Goal: Task Accomplishment & Management: Use online tool/utility

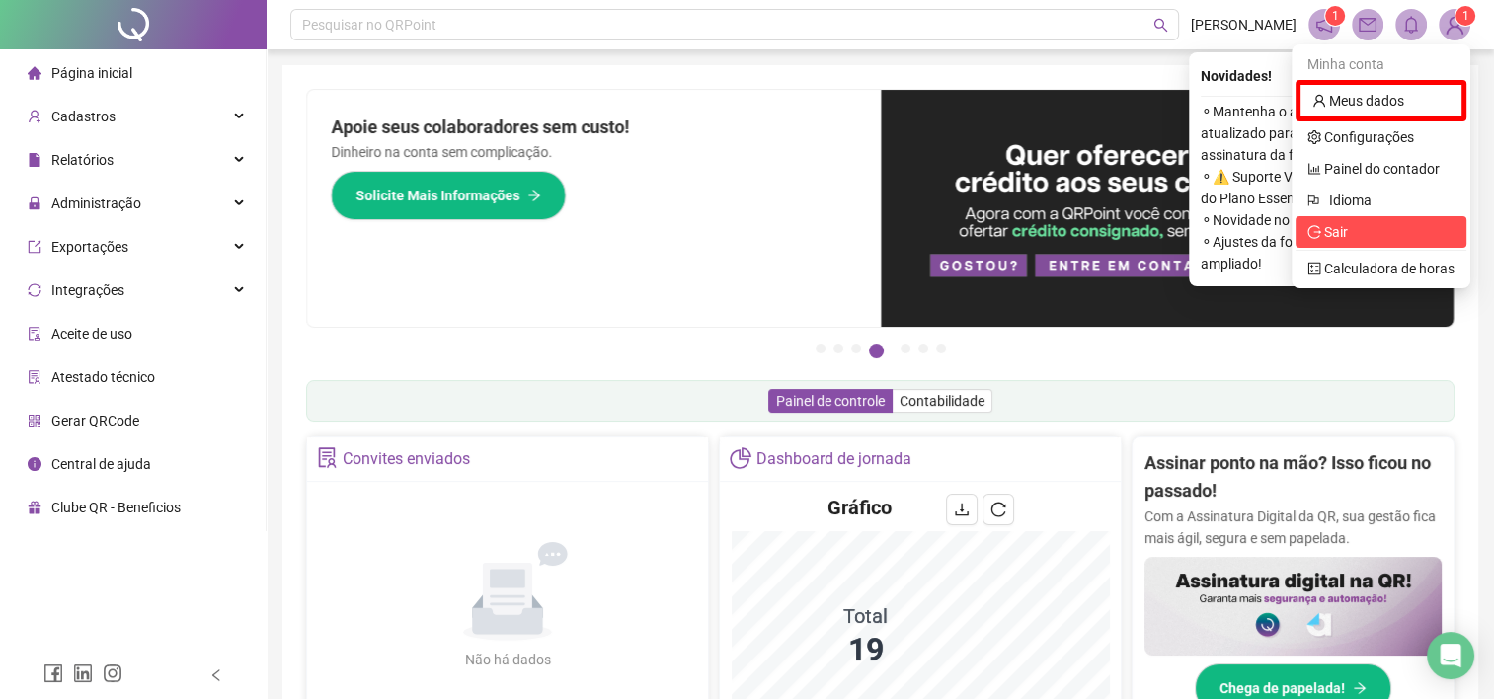
click at [1340, 241] on span "Sair" at bounding box center [1380, 232] width 147 height 22
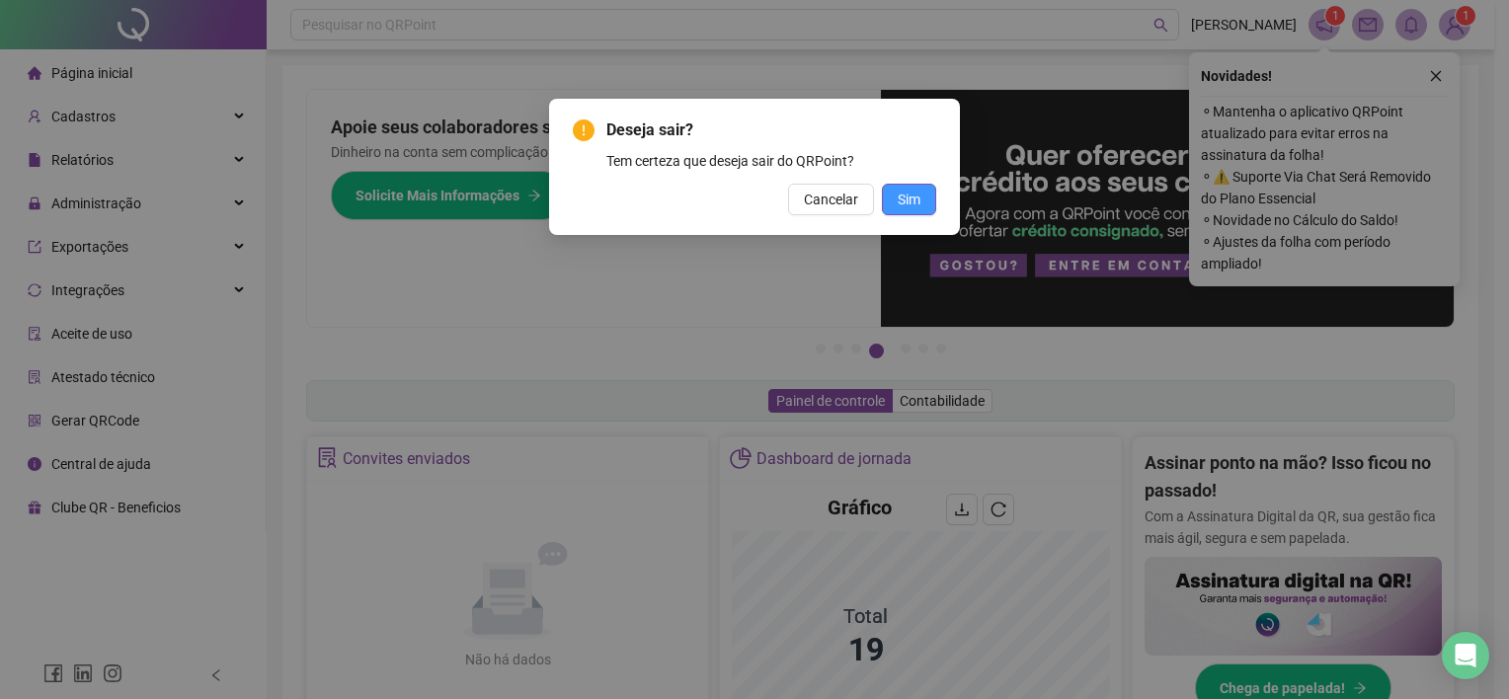
click at [911, 197] on span "Sim" at bounding box center [909, 200] width 23 height 22
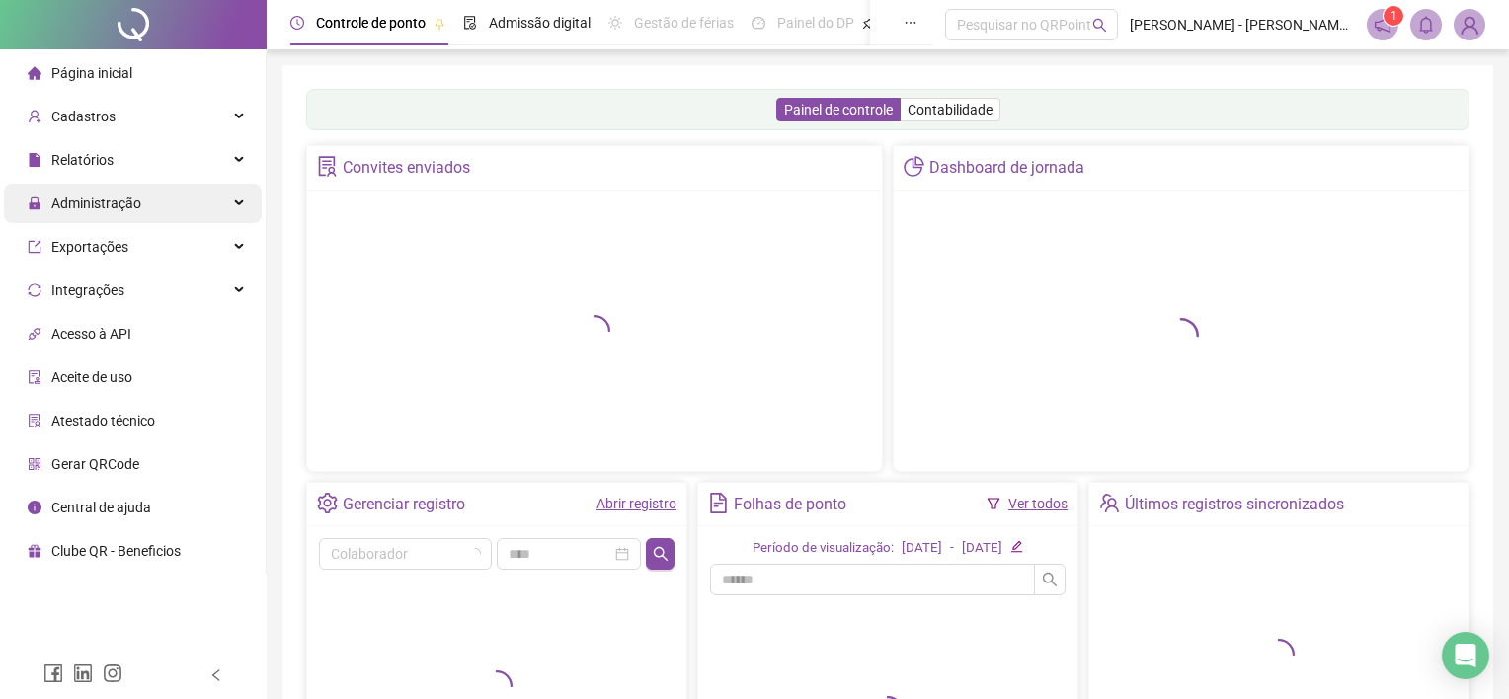
click at [99, 202] on span "Administração" at bounding box center [96, 204] width 90 height 16
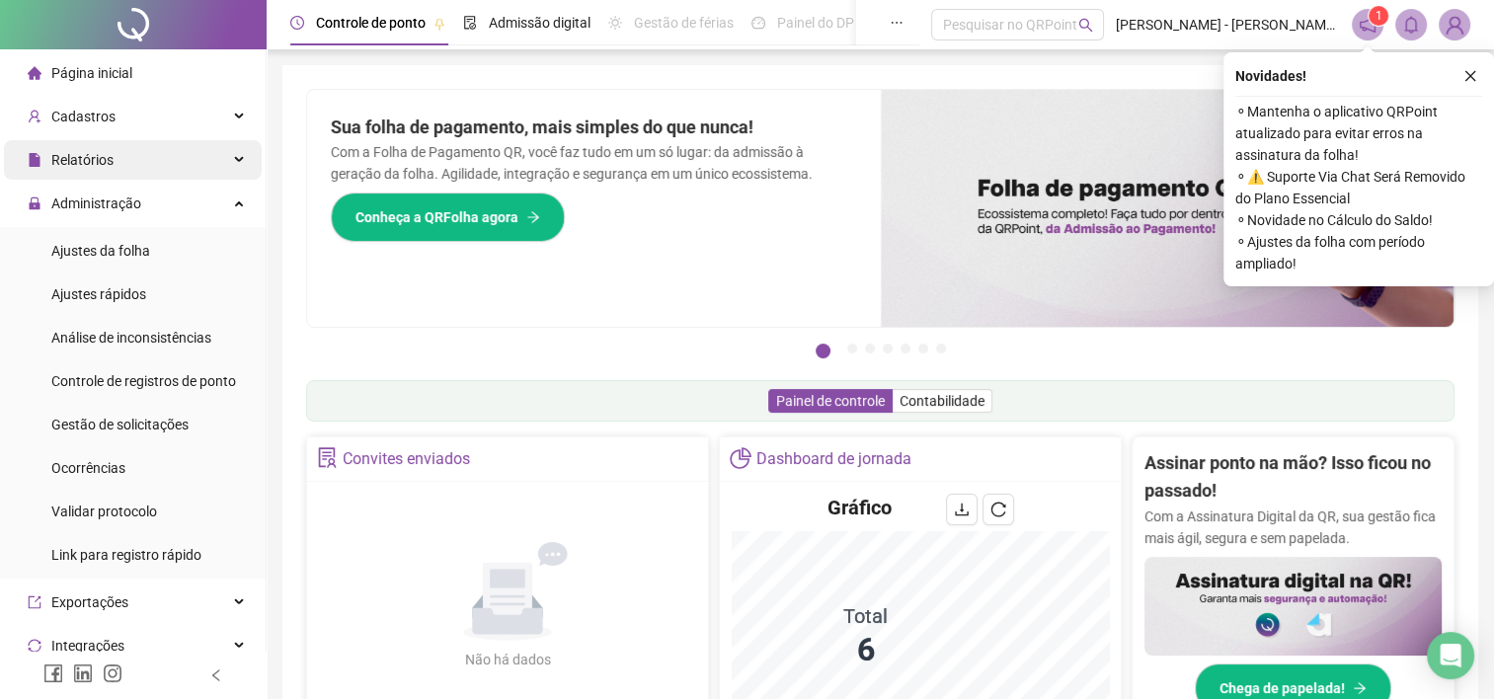
click at [103, 165] on span "Relatórios" at bounding box center [82, 160] width 62 height 16
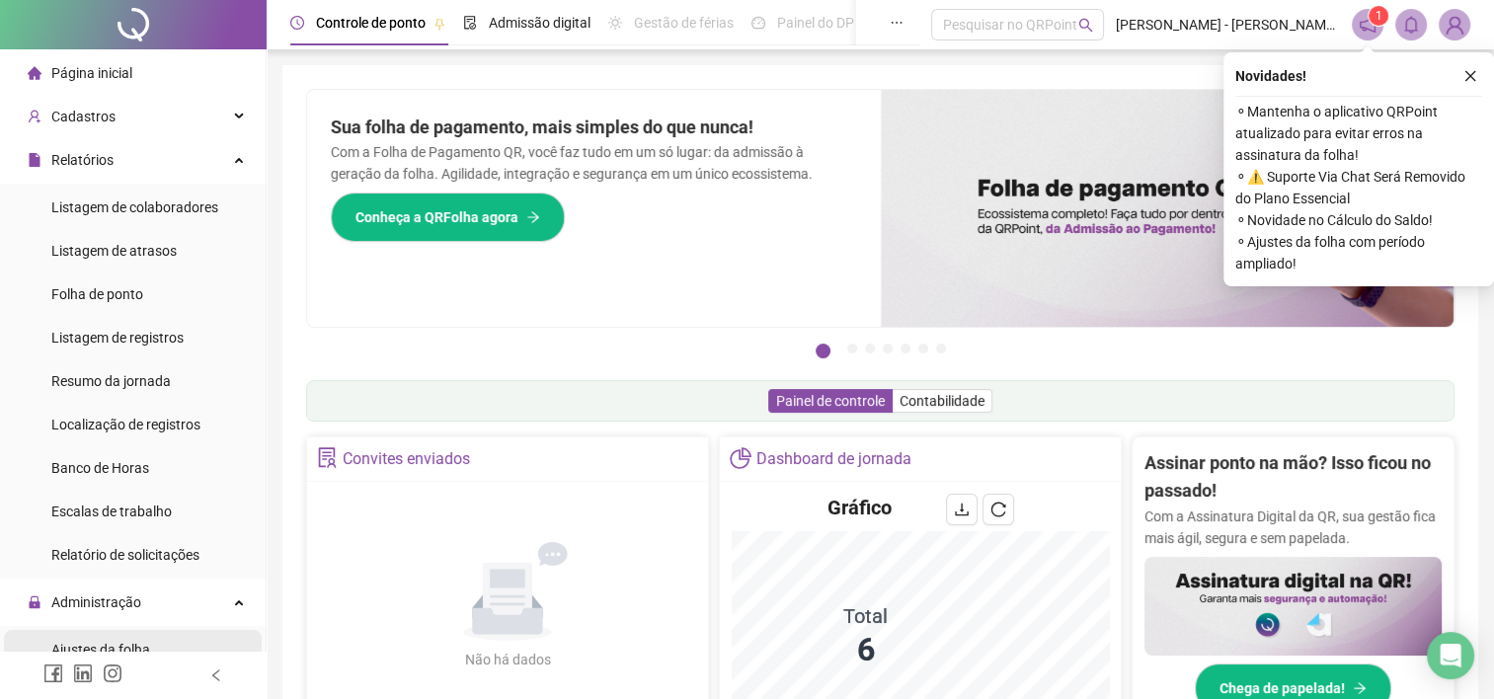
scroll to position [99, 0]
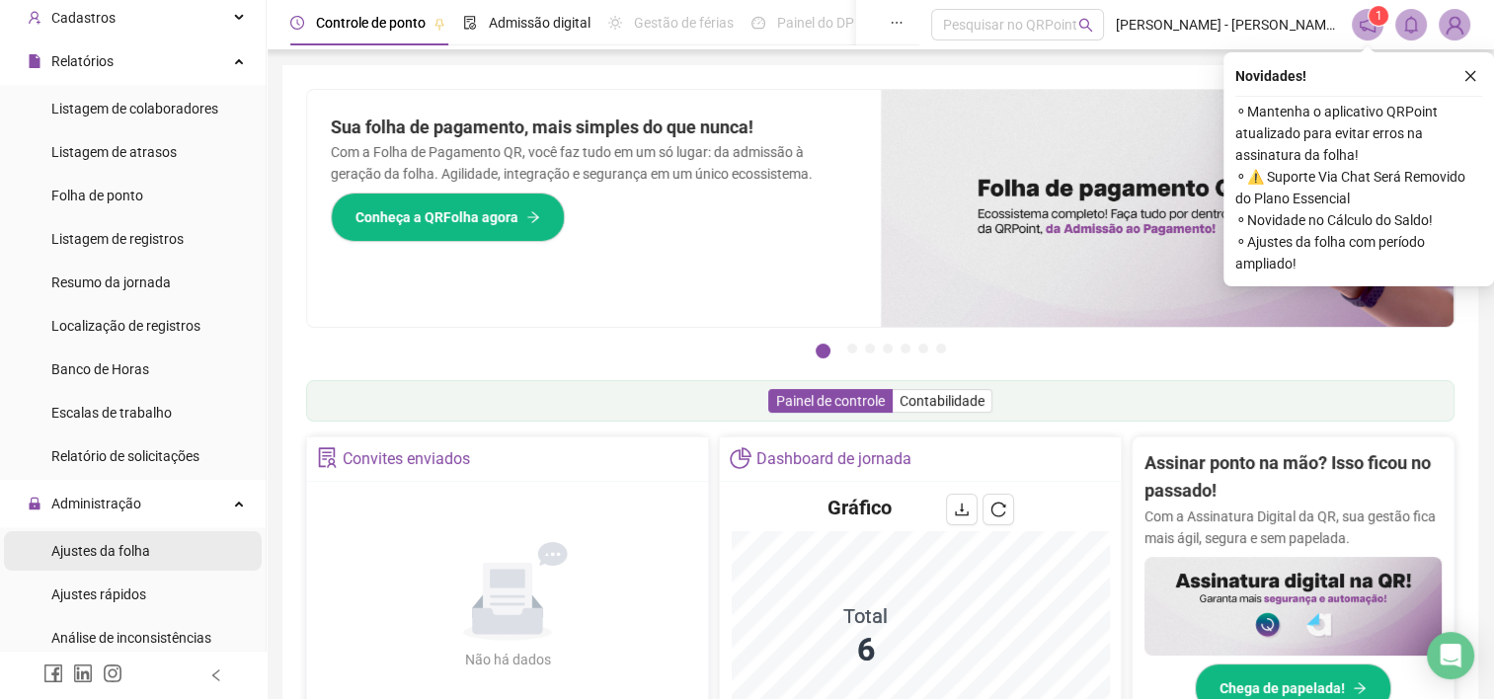
click at [149, 553] on li "Ajustes da folha" at bounding box center [133, 550] width 258 height 39
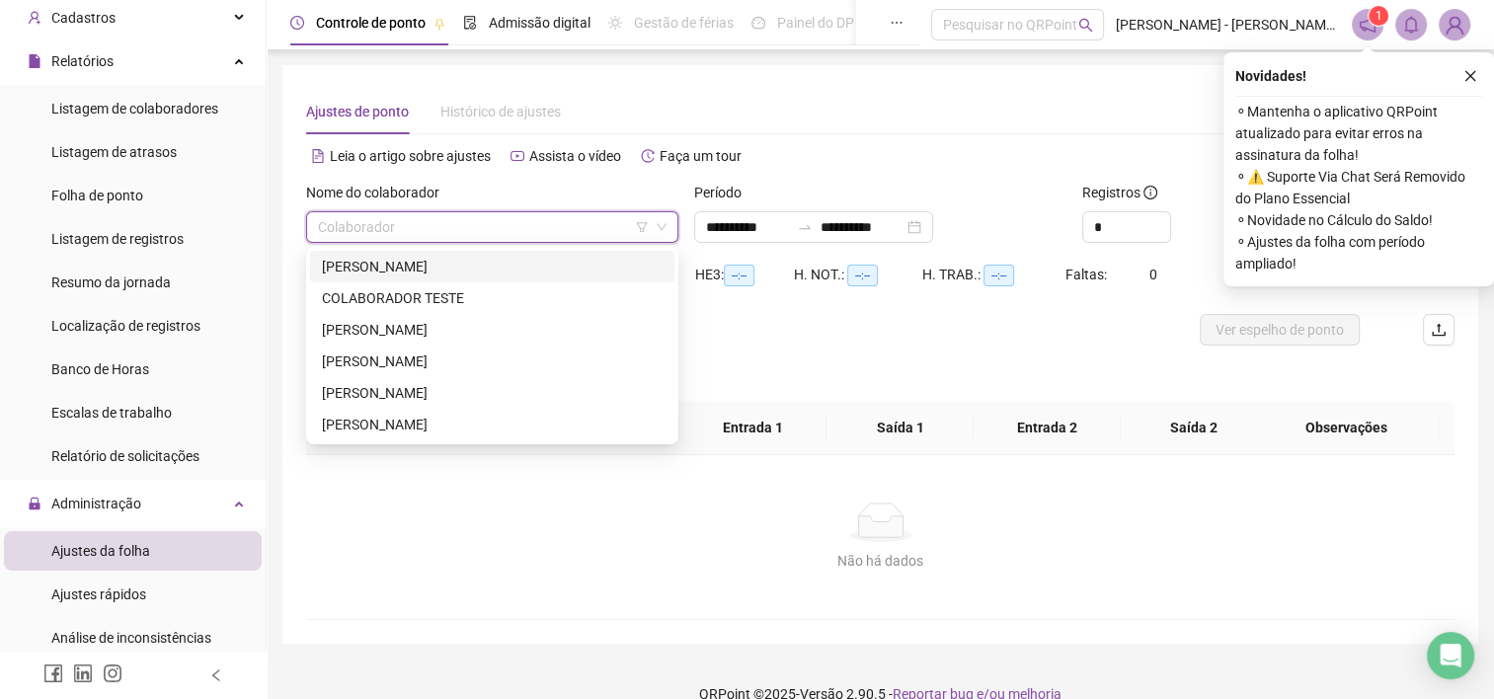
click at [467, 222] on input "search" at bounding box center [483, 227] width 331 height 30
drag, startPoint x: 376, startPoint y: 407, endPoint x: 369, endPoint y: 424, distance: 18.2
click at [369, 424] on div "[PERSON_NAME] COLABORADOR TESTE [PERSON_NAME] [PERSON_NAME] [PERSON_NAME] TUANN…" at bounding box center [492, 346] width 364 height 190
click at [369, 424] on div "[PERSON_NAME]" at bounding box center [492, 425] width 341 height 22
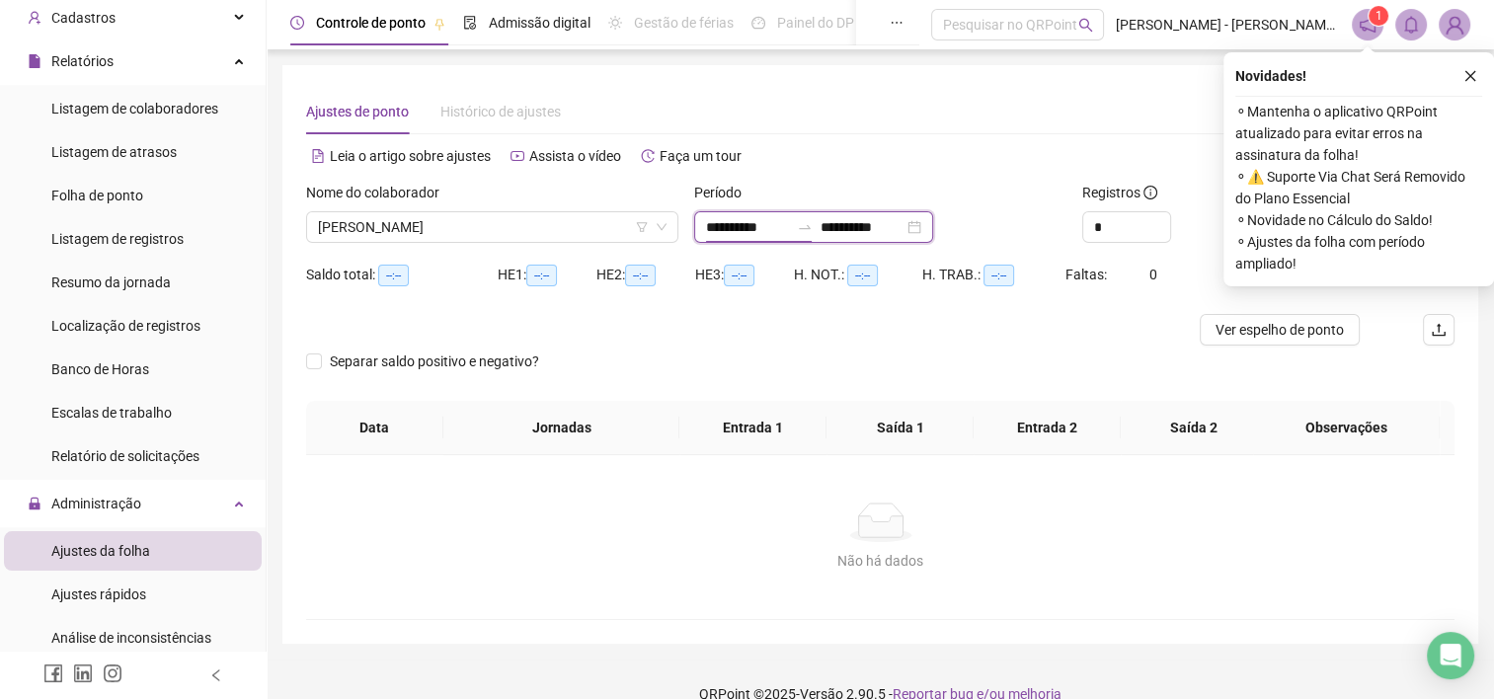
click at [788, 216] on input "**********" at bounding box center [747, 227] width 83 height 22
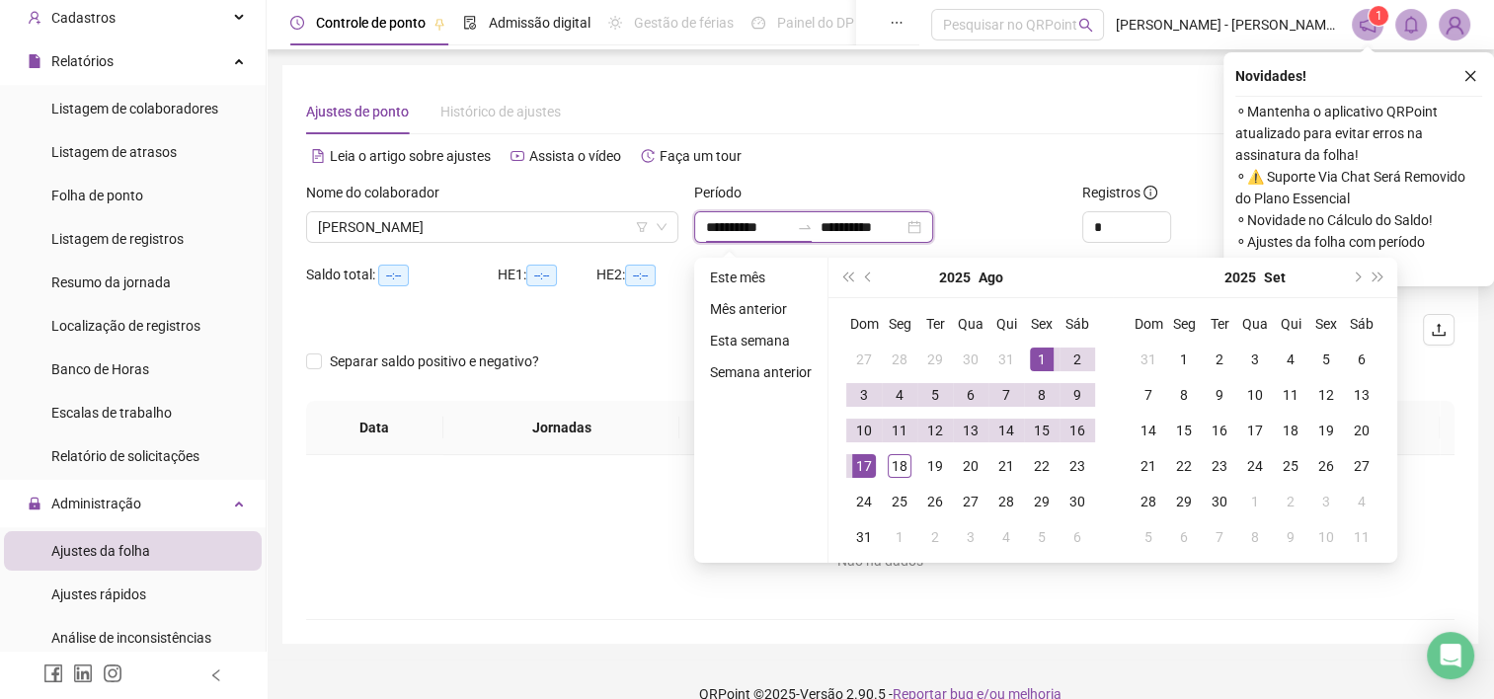
type input "**********"
click at [859, 269] on button "prev-year" at bounding box center [869, 277] width 22 height 39
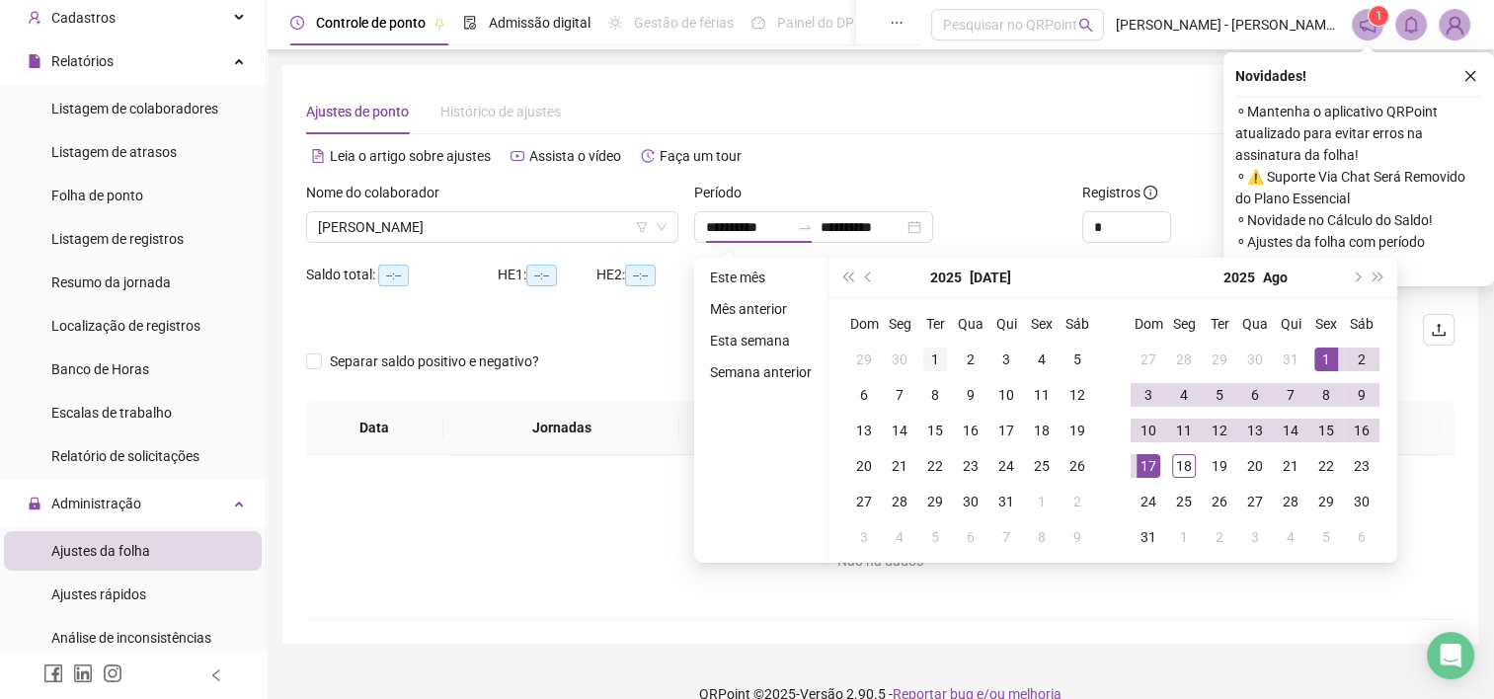
type input "**********"
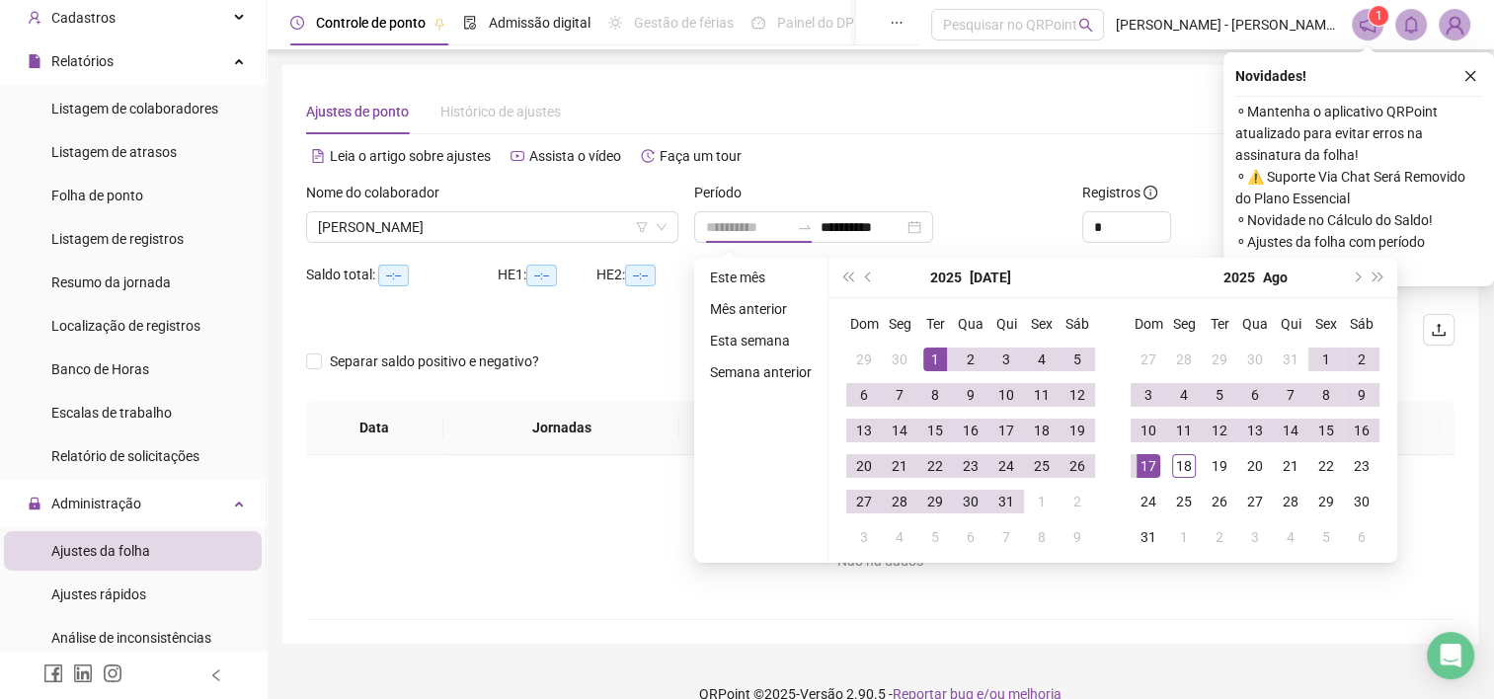
click at [932, 353] on div "1" at bounding box center [935, 360] width 24 height 24
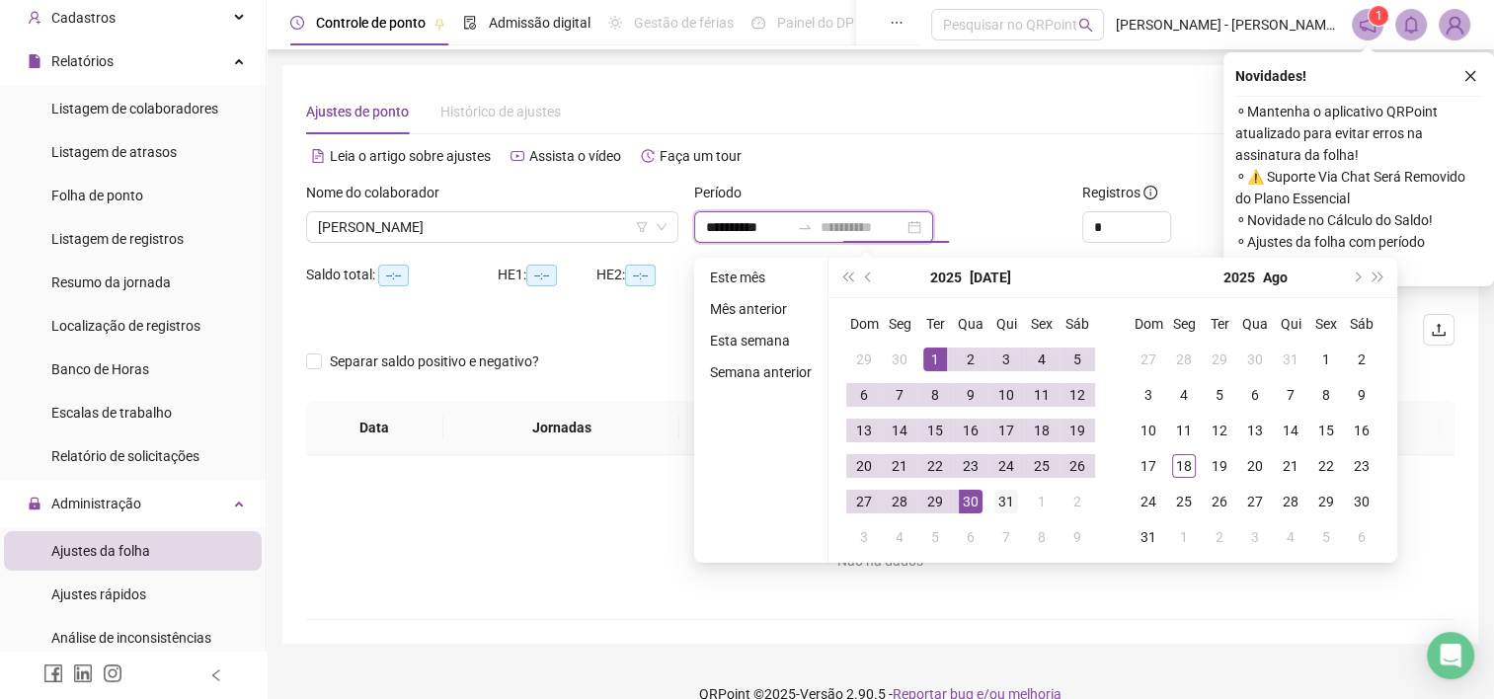
type input "**********"
click at [1001, 496] on div "31" at bounding box center [1006, 502] width 24 height 24
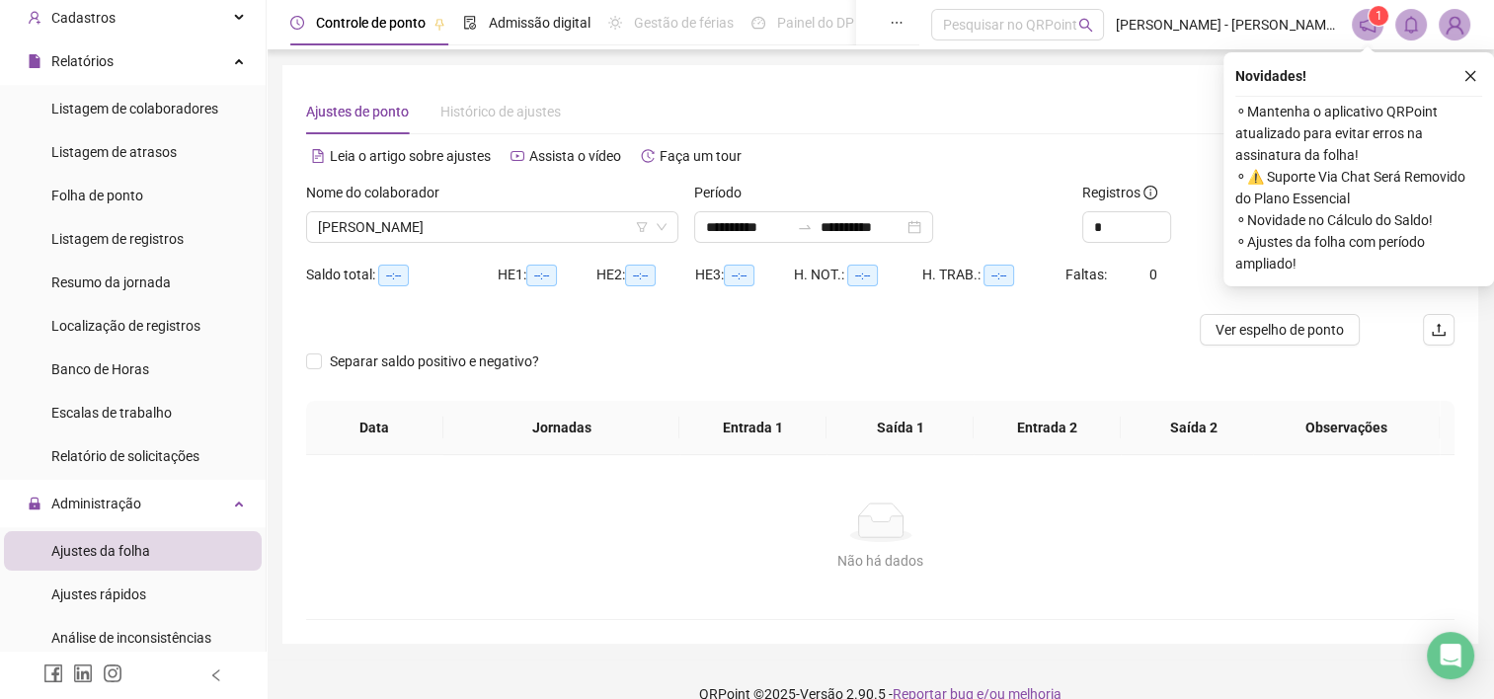
drag, startPoint x: 1473, startPoint y: 77, endPoint x: 1389, endPoint y: 61, distance: 85.4
click at [1471, 75] on icon "close" at bounding box center [1470, 76] width 14 height 14
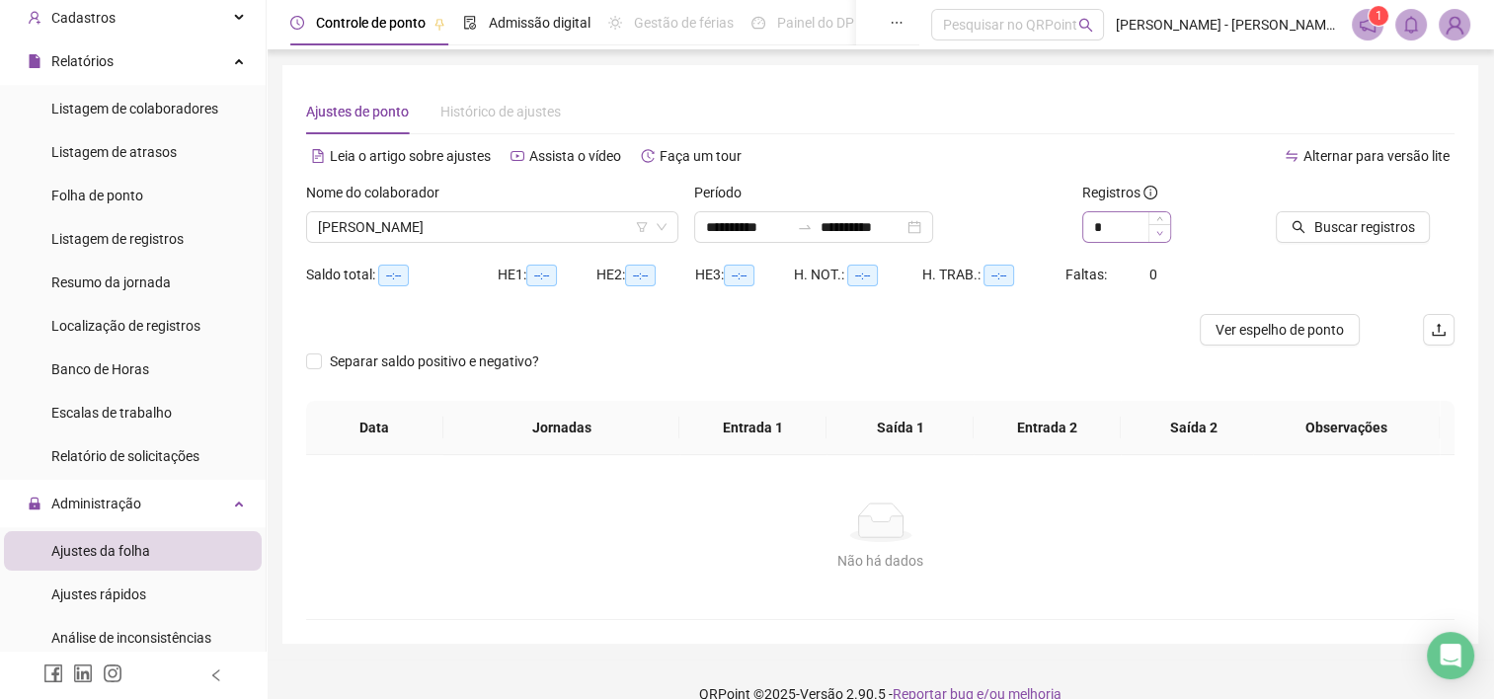
click at [1157, 225] on span "Decrease Value" at bounding box center [1159, 233] width 22 height 18
click at [1322, 220] on span "Buscar registros" at bounding box center [1363, 227] width 101 height 22
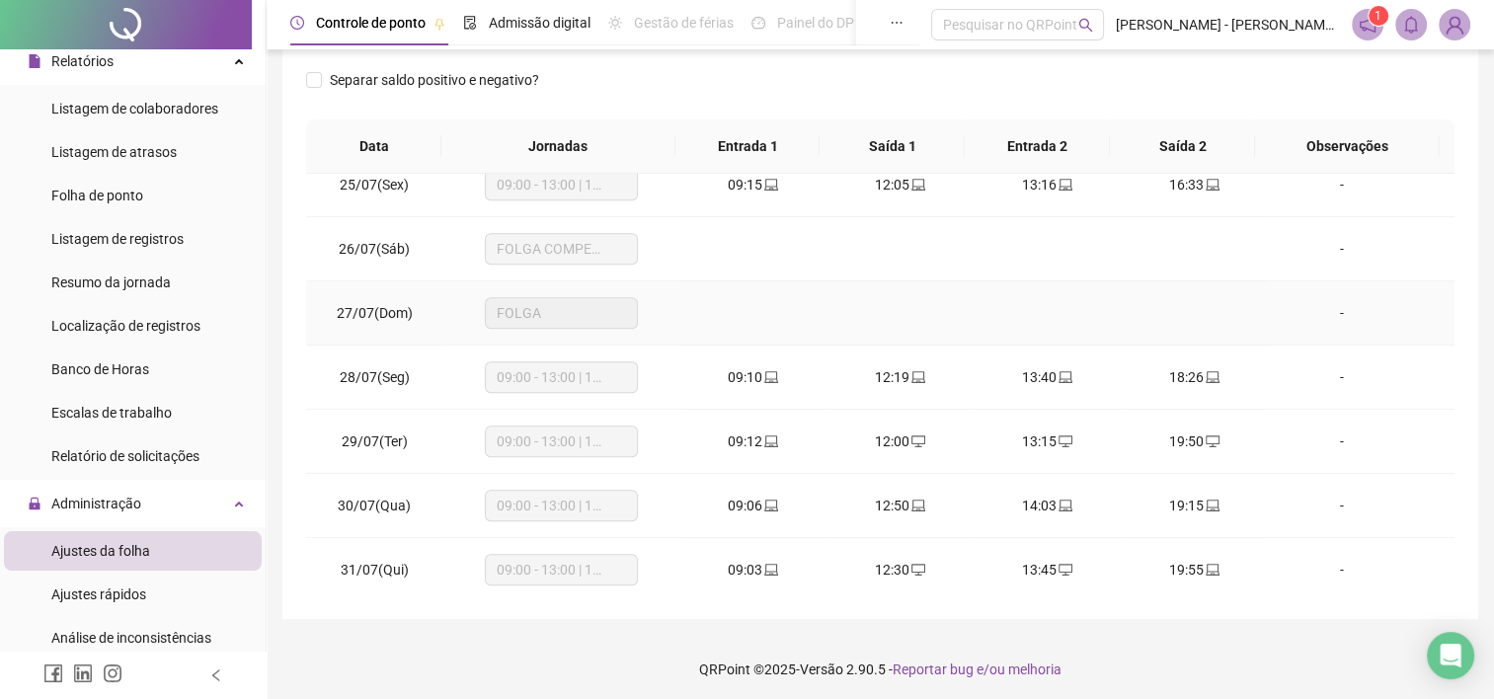
scroll to position [309, 0]
